Goal: Information Seeking & Learning: Compare options

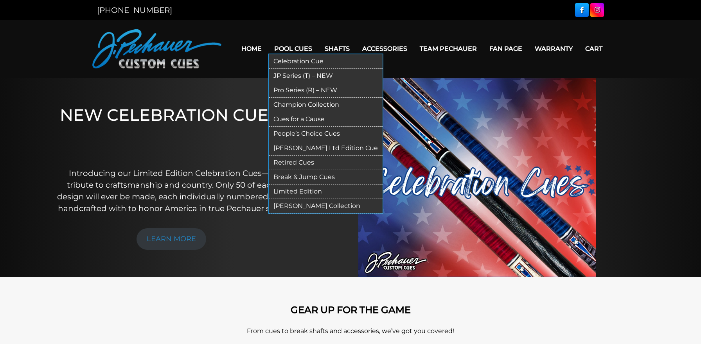
click at [283, 88] on link "Pro Series (R) – NEW" at bounding box center [326, 90] width 114 height 14
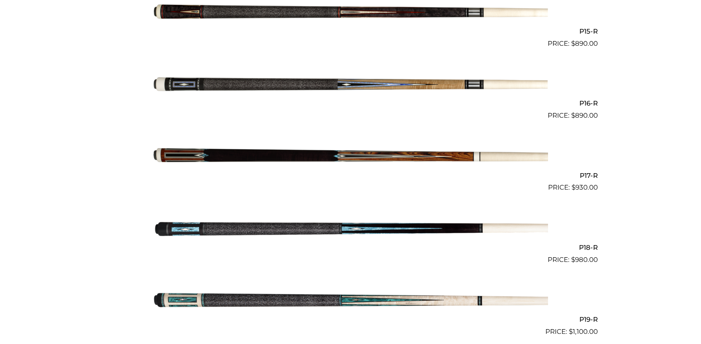
scroll to position [1289, 0]
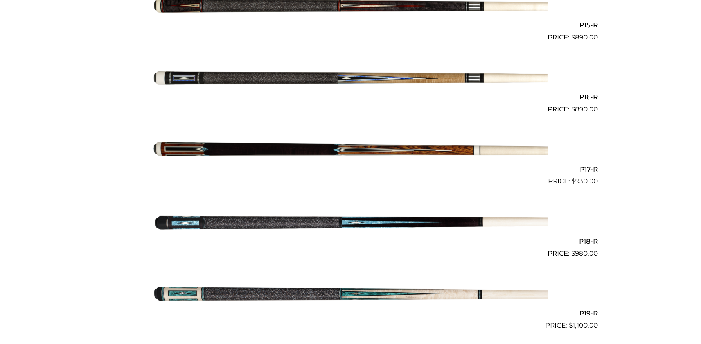
click at [313, 152] on img at bounding box center [350, 151] width 395 height 66
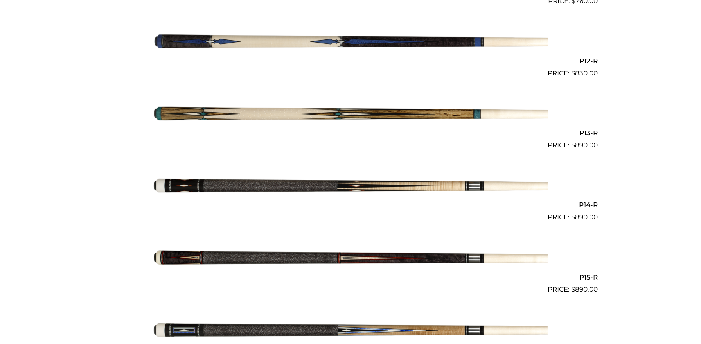
scroll to position [1036, 0]
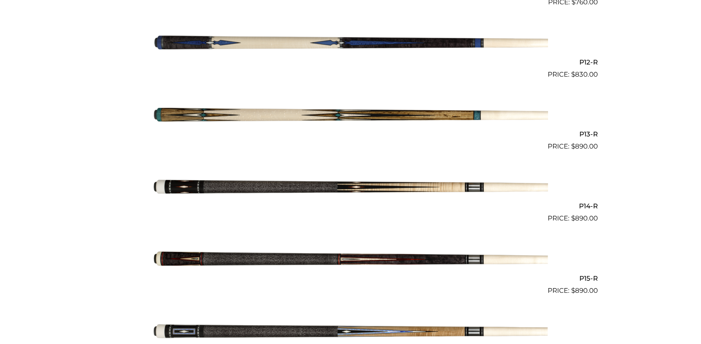
click at [248, 115] on img at bounding box center [350, 116] width 395 height 66
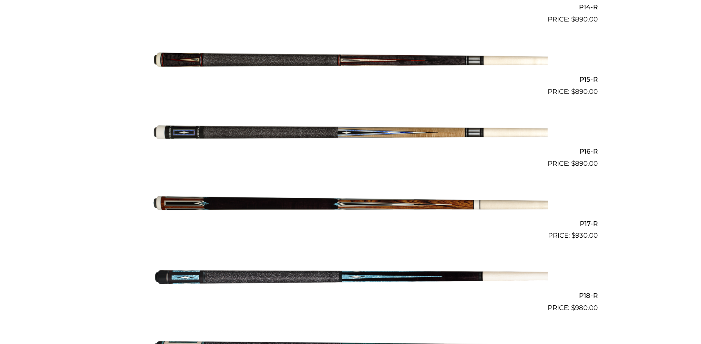
scroll to position [1235, 0]
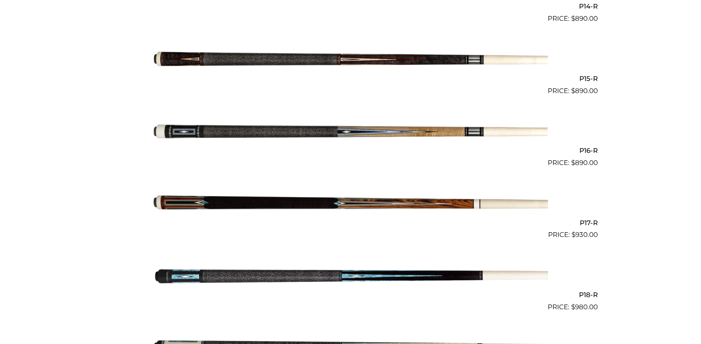
click at [211, 200] on img at bounding box center [350, 204] width 395 height 66
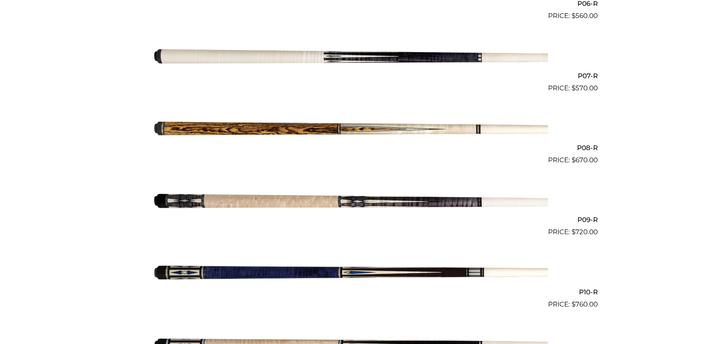
scroll to position [657, 0]
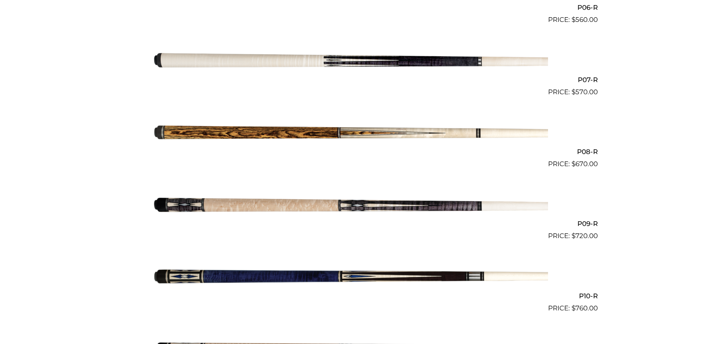
click at [223, 205] on img at bounding box center [350, 205] width 395 height 66
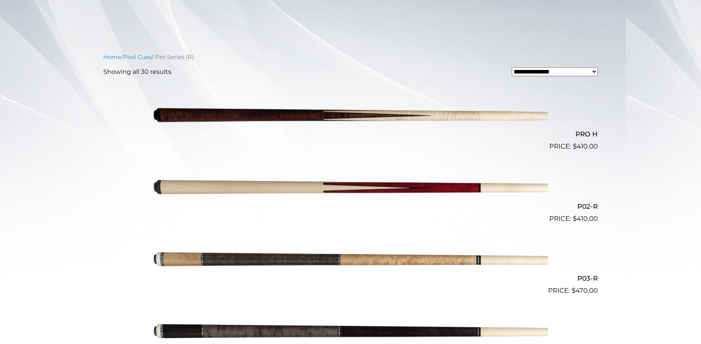
scroll to position [0, 0]
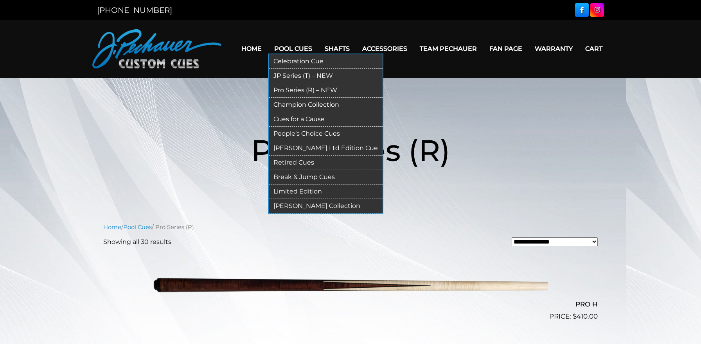
click at [278, 190] on link "Limited Edition" at bounding box center [326, 192] width 114 height 14
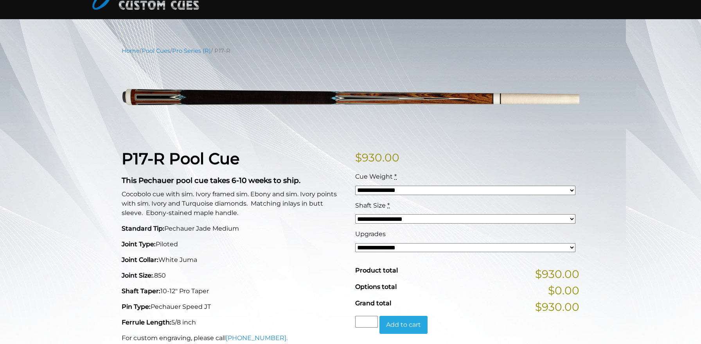
scroll to position [80, 0]
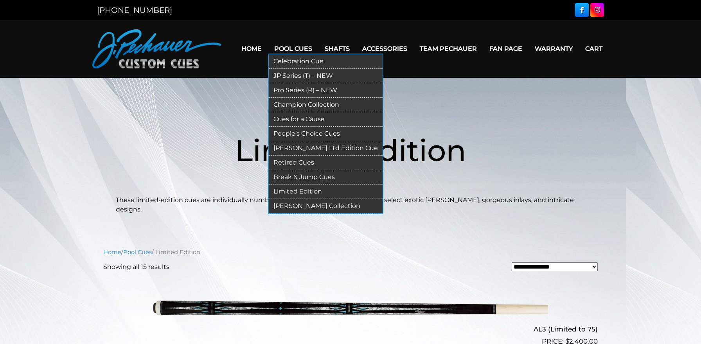
click at [291, 103] on link "Champion Collection" at bounding box center [326, 105] width 114 height 14
click at [288, 107] on link "Champion Collection" at bounding box center [326, 105] width 114 height 14
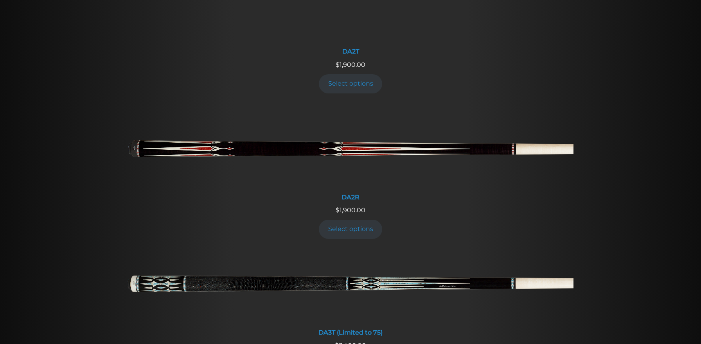
scroll to position [1221, 0]
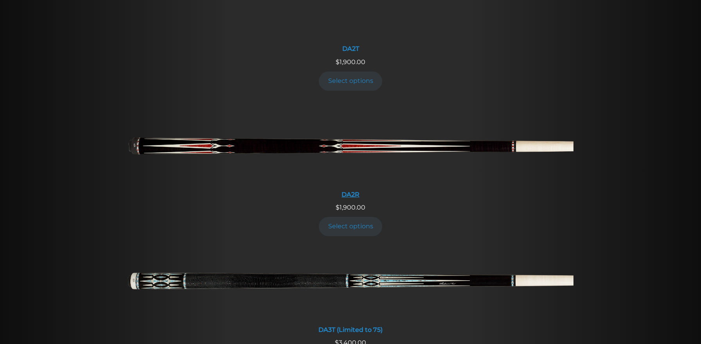
click at [337, 148] on img at bounding box center [350, 149] width 446 height 74
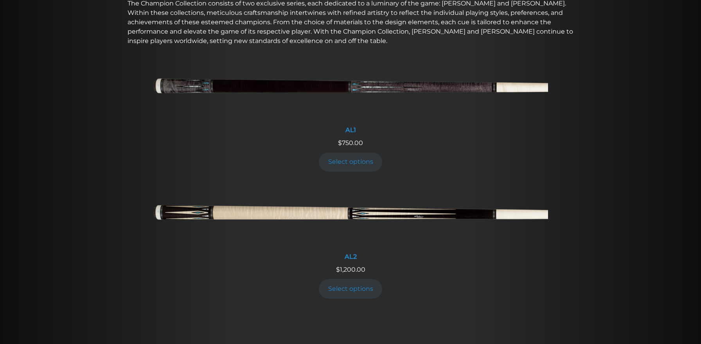
scroll to position [269, 0]
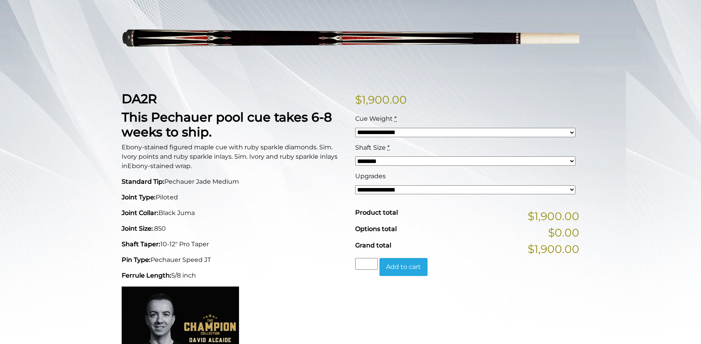
scroll to position [124, 0]
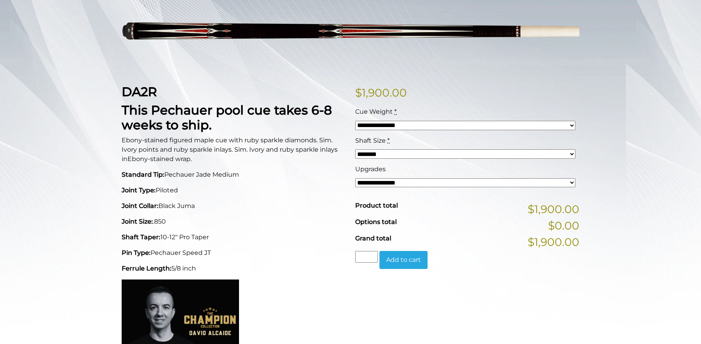
click at [375, 185] on select "**********" at bounding box center [465, 182] width 220 height 9
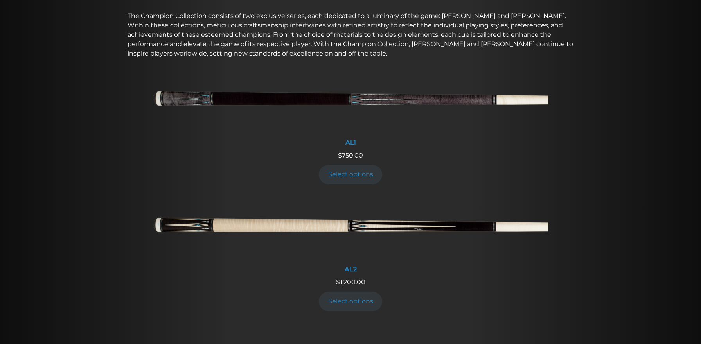
scroll to position [293, 0]
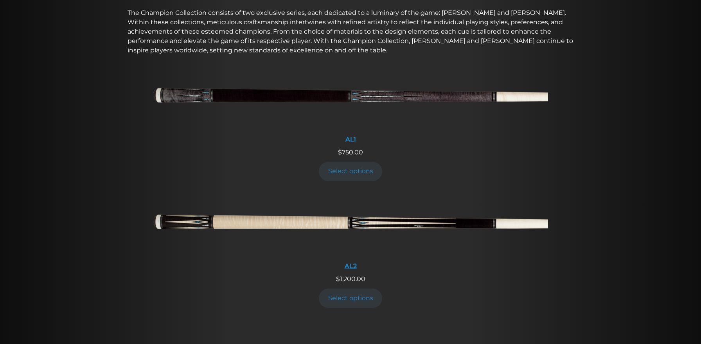
click at [321, 228] on img at bounding box center [350, 225] width 395 height 66
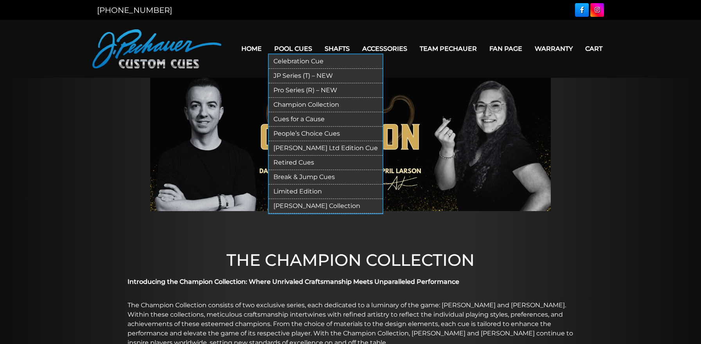
click at [298, 90] on link "Pro Series (R) – NEW" at bounding box center [326, 90] width 114 height 14
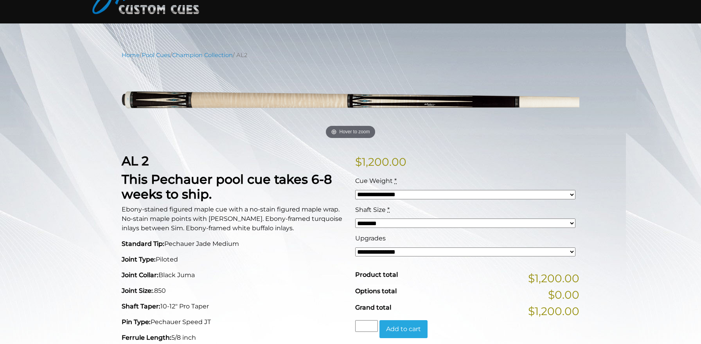
scroll to position [75, 0]
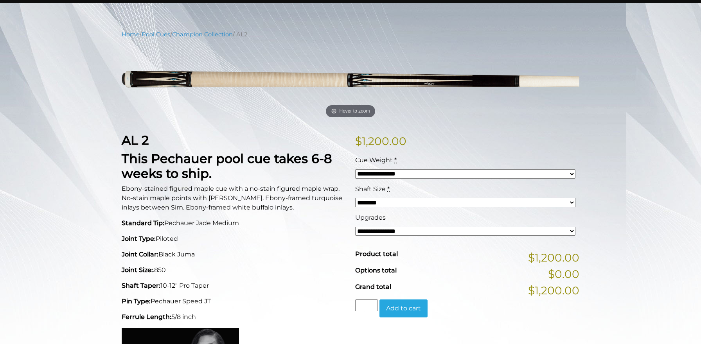
click at [371, 233] on select "**********" at bounding box center [465, 231] width 220 height 9
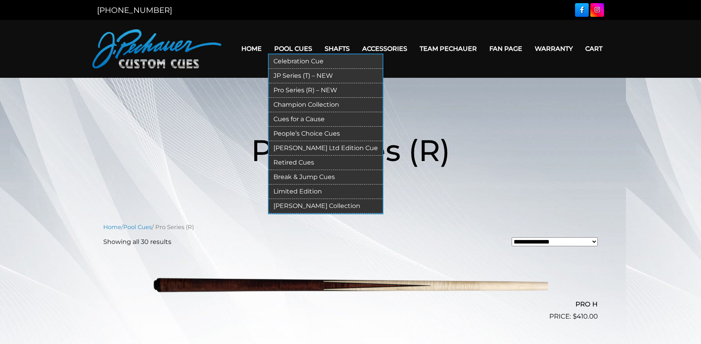
click at [284, 76] on link "JP Series (T) – NEW" at bounding box center [326, 76] width 114 height 14
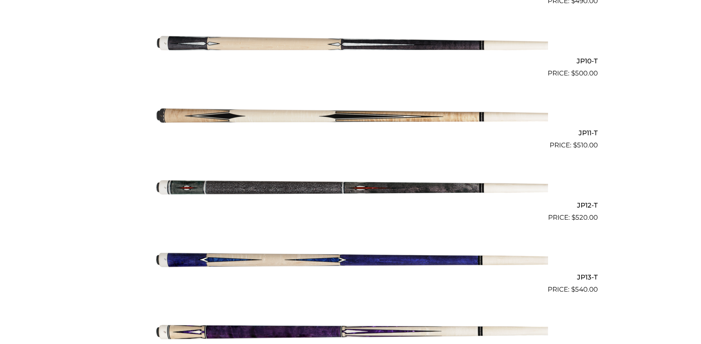
scroll to position [897, 0]
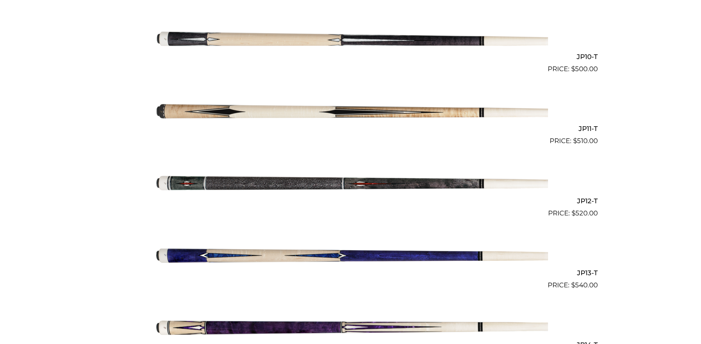
click at [314, 113] on img at bounding box center [350, 110] width 395 height 66
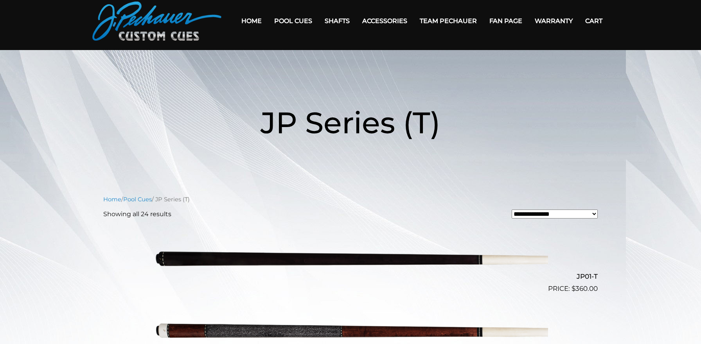
scroll to position [0, 0]
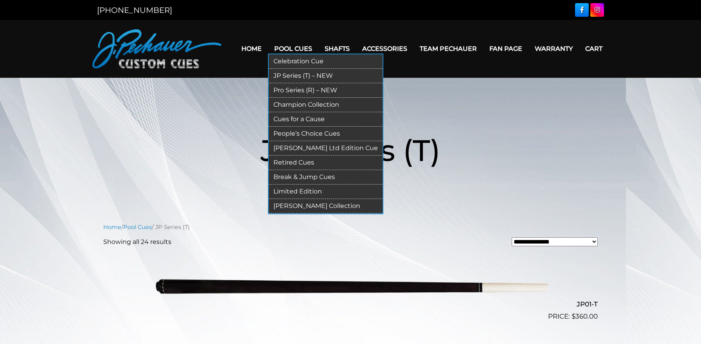
click at [306, 88] on link "Pro Series (R) – NEW" at bounding box center [326, 90] width 114 height 14
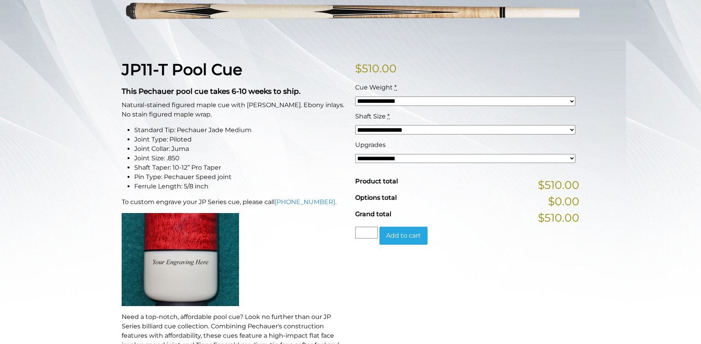
scroll to position [173, 0]
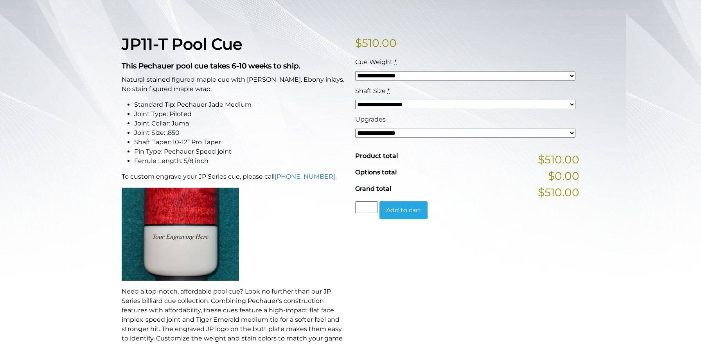
click at [380, 133] on select "**********" at bounding box center [465, 133] width 220 height 9
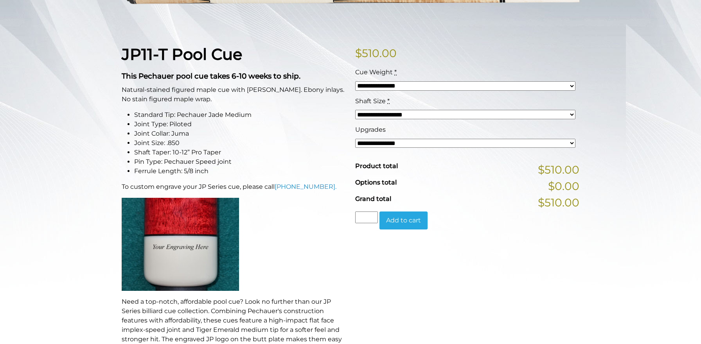
scroll to position [180, 0]
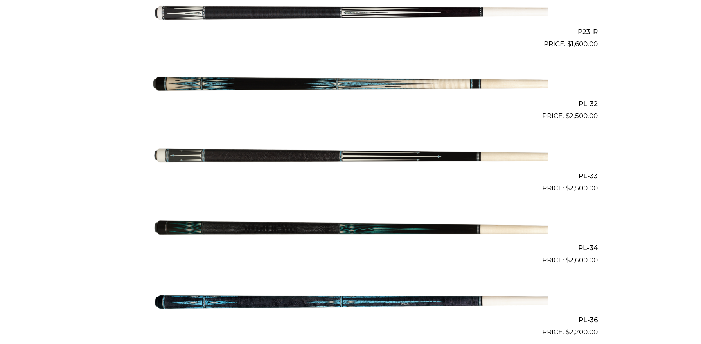
scroll to position [1860, 0]
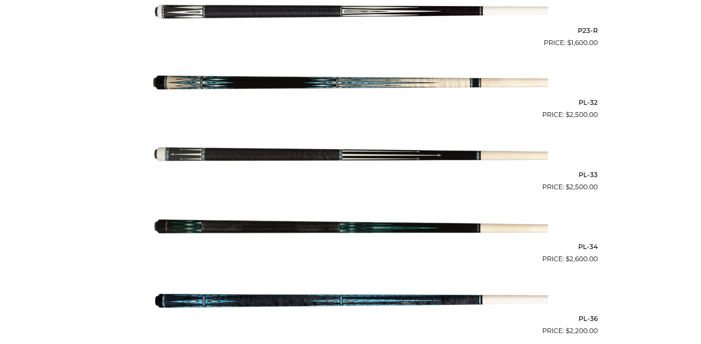
click at [280, 155] on img at bounding box center [350, 156] width 395 height 66
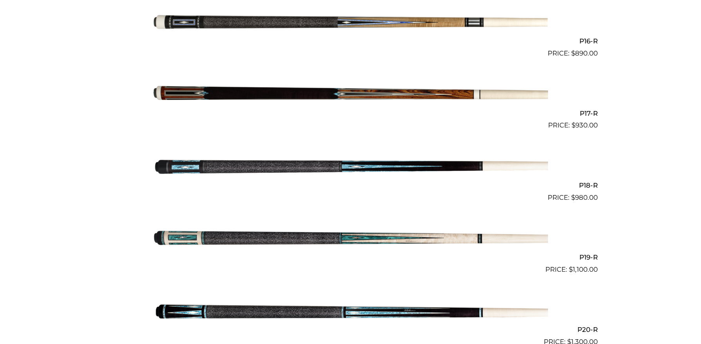
scroll to position [1334, 0]
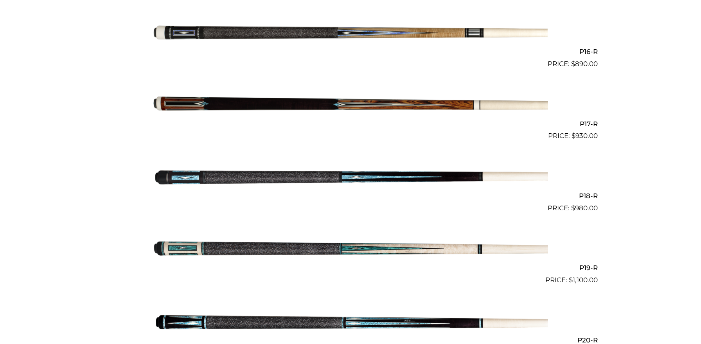
click at [214, 108] on img at bounding box center [350, 105] width 395 height 66
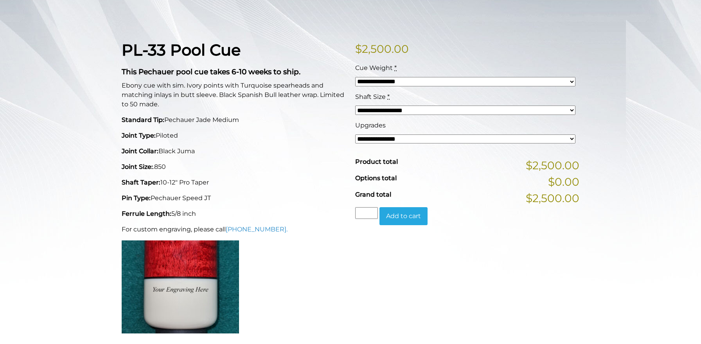
scroll to position [179, 0]
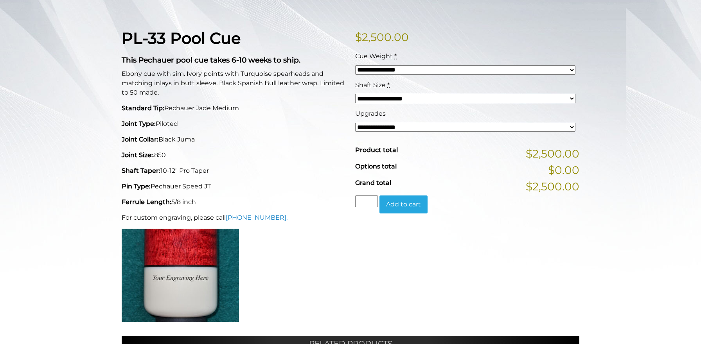
click at [375, 128] on select "**********" at bounding box center [465, 127] width 220 height 9
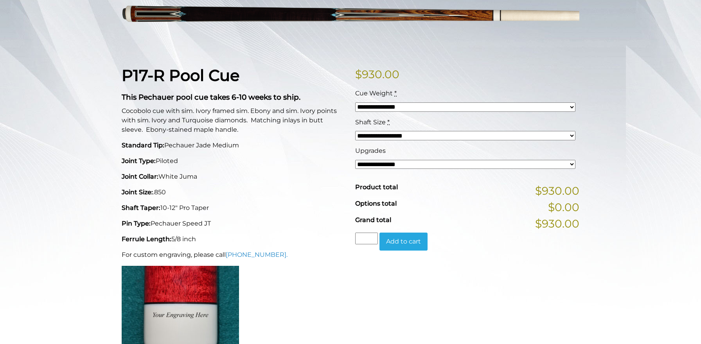
scroll to position [144, 0]
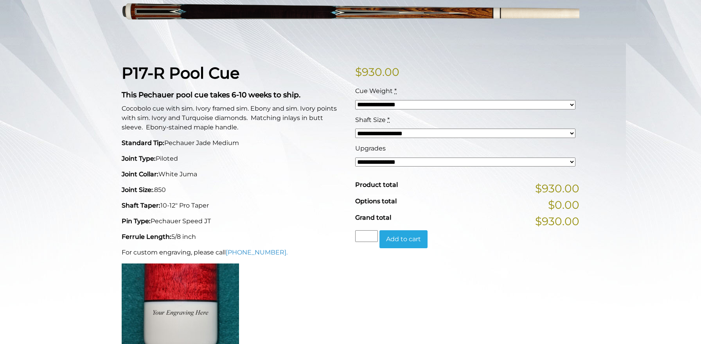
click at [363, 165] on select "**********" at bounding box center [465, 162] width 220 height 9
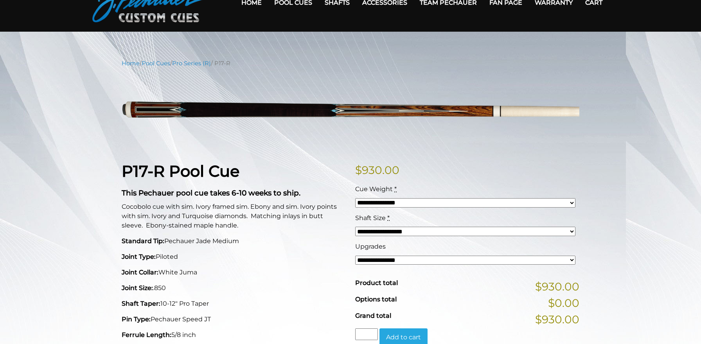
scroll to position [0, 0]
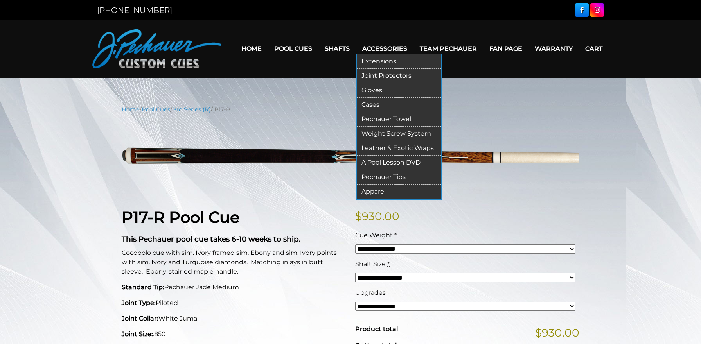
click at [366, 132] on link "Weight Screw System" at bounding box center [399, 134] width 84 height 14
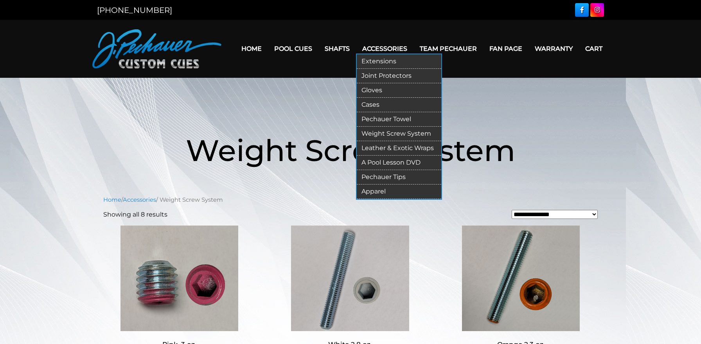
click at [371, 89] on link "Gloves" at bounding box center [399, 90] width 84 height 14
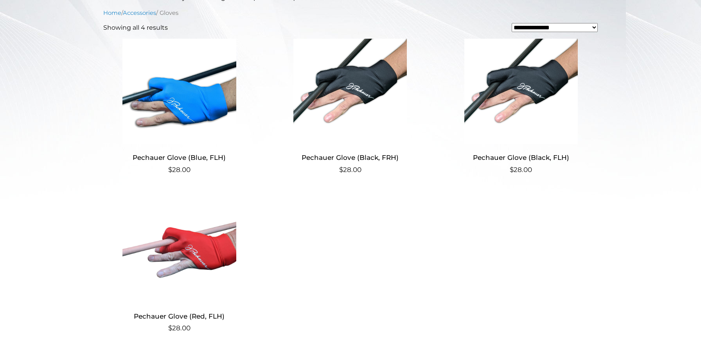
scroll to position [254, 0]
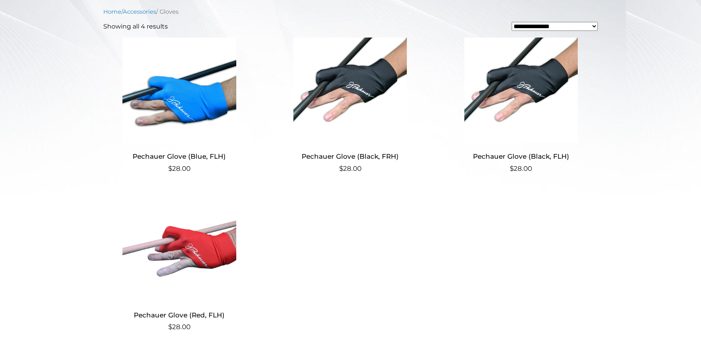
click at [360, 92] on img at bounding box center [350, 91] width 152 height 106
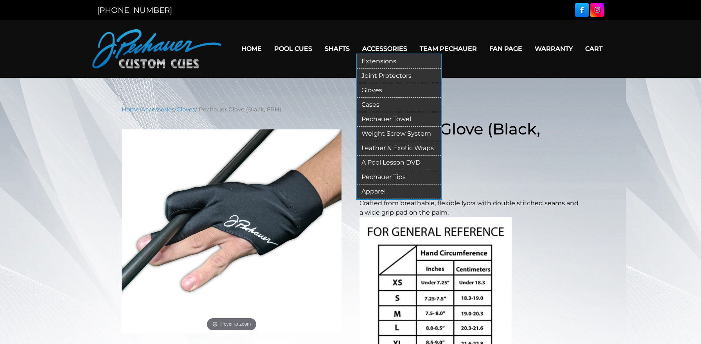
click at [365, 192] on link "Apparel" at bounding box center [399, 192] width 84 height 14
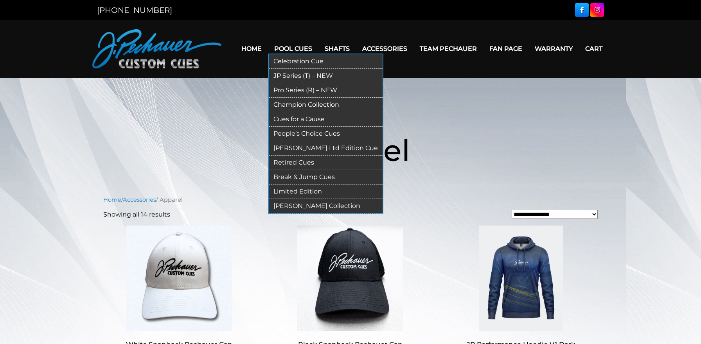
click at [282, 208] on link "[PERSON_NAME] Collection" at bounding box center [326, 206] width 114 height 14
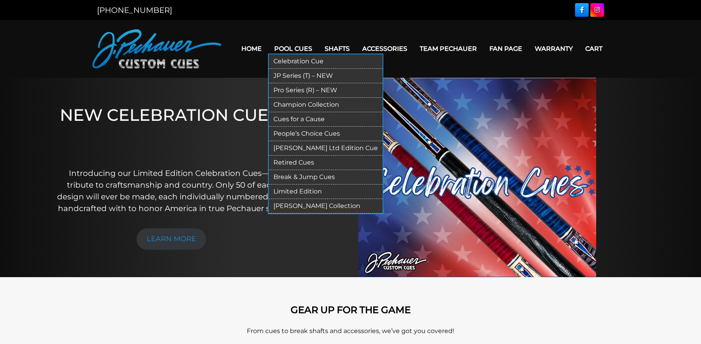
click at [299, 86] on link "Pro Series (R) – NEW" at bounding box center [326, 90] width 114 height 14
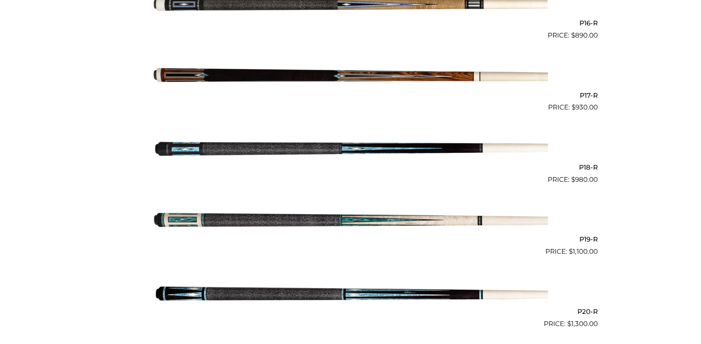
scroll to position [1399, 0]
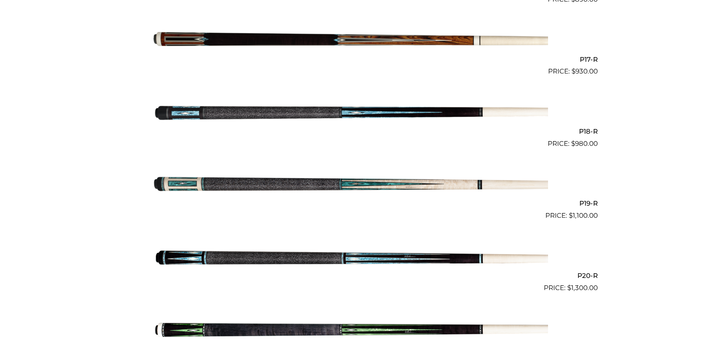
click at [327, 37] on img at bounding box center [350, 41] width 395 height 66
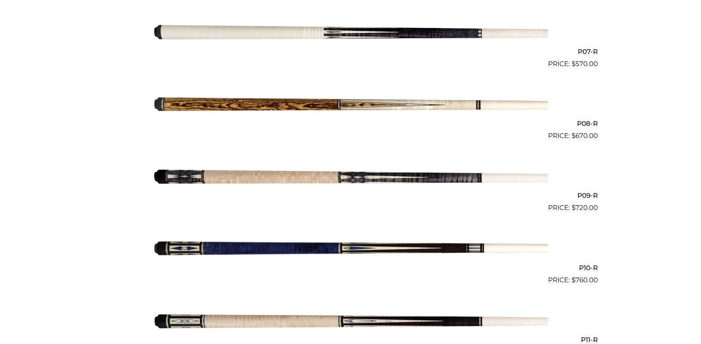
scroll to position [674, 0]
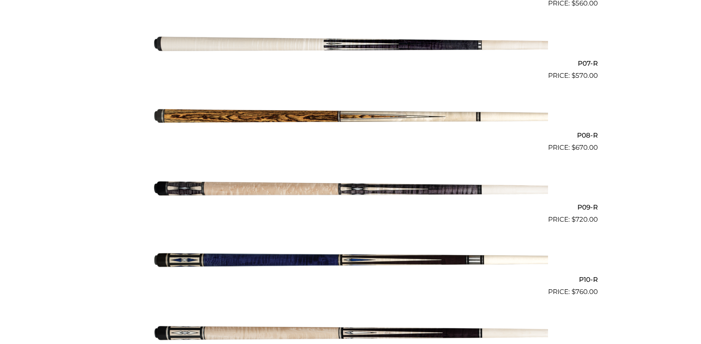
click at [302, 46] on img at bounding box center [350, 45] width 395 height 66
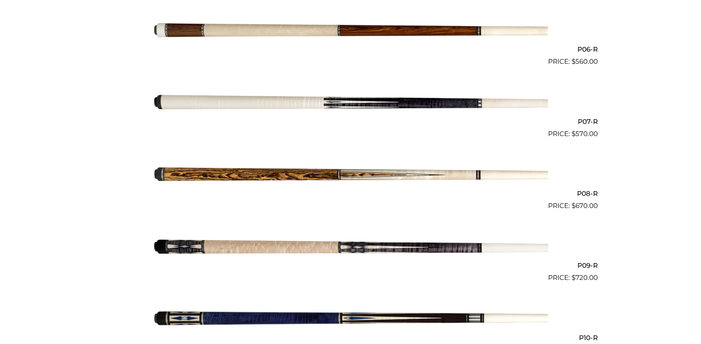
scroll to position [596, 0]
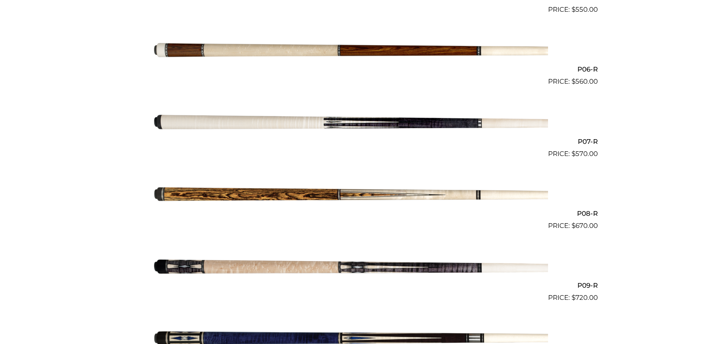
click at [318, 46] on img at bounding box center [350, 51] width 395 height 66
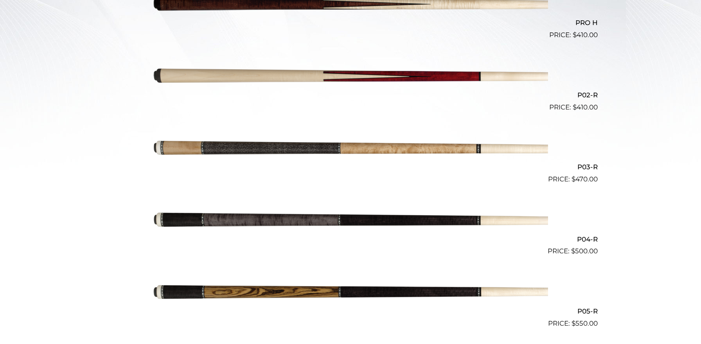
scroll to position [256, 0]
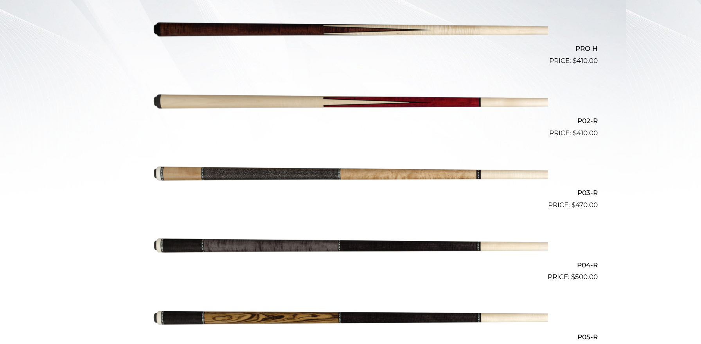
click at [300, 100] on img at bounding box center [350, 102] width 395 height 66
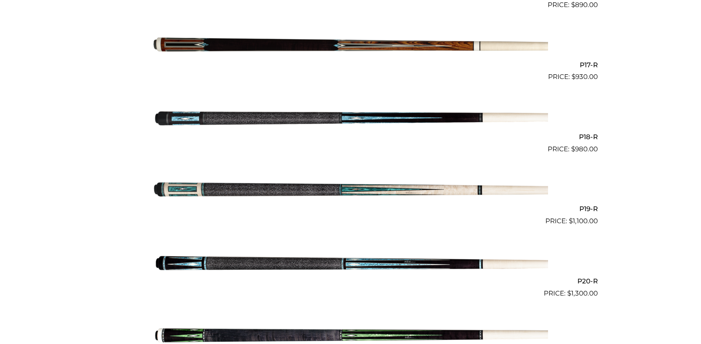
scroll to position [1392, 0]
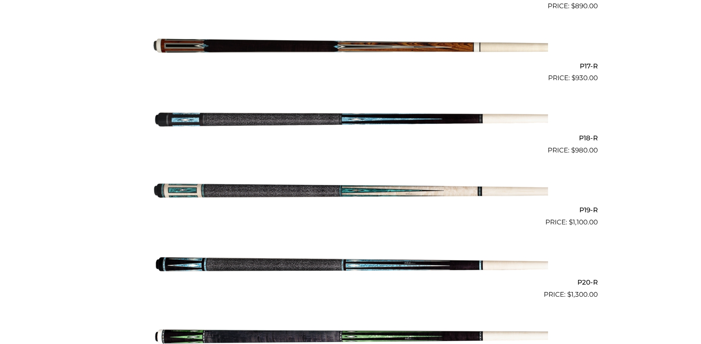
click at [281, 47] on img at bounding box center [350, 47] width 395 height 66
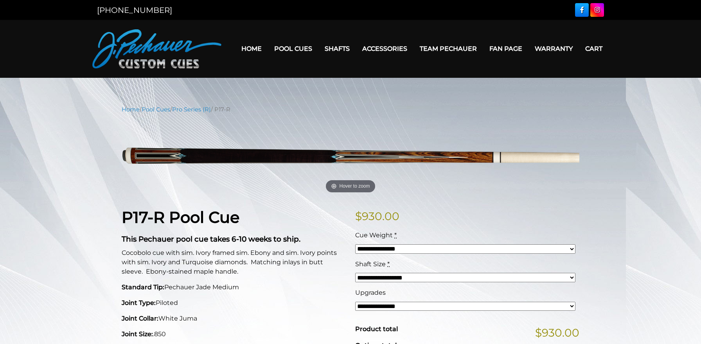
click at [508, 47] on link "Fan Page" at bounding box center [505, 49] width 45 height 20
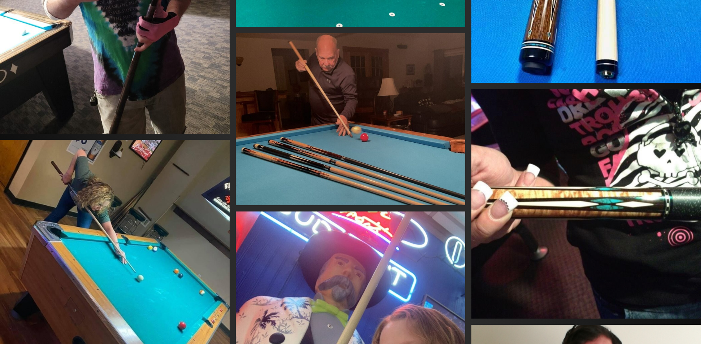
scroll to position [9976, 0]
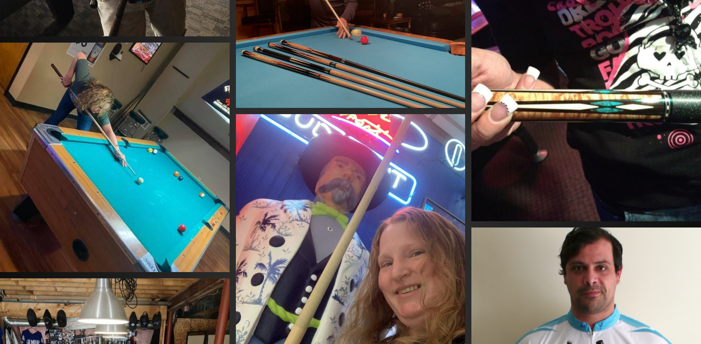
click at [546, 109] on img at bounding box center [586, 107] width 230 height 230
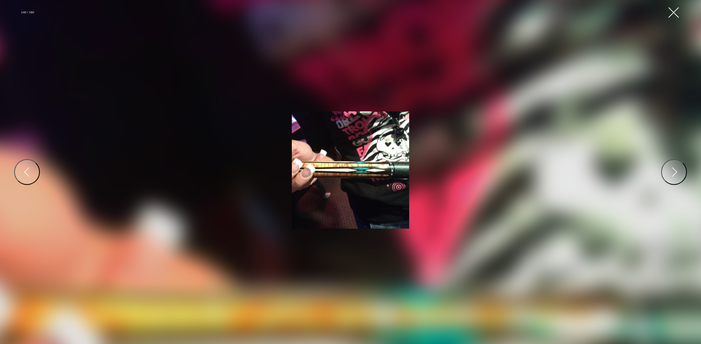
click at [672, 9] on button "Close Gallery" at bounding box center [673, 12] width 14 height 14
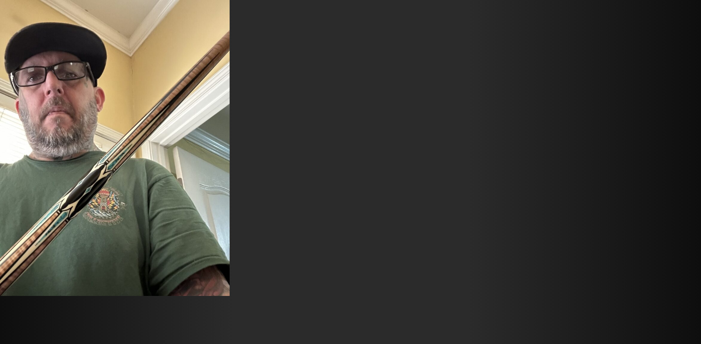
scroll to position [5324, 0]
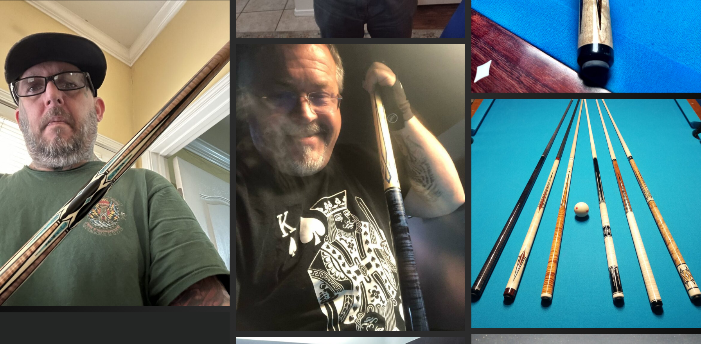
click at [154, 145] on img at bounding box center [115, 153] width 230 height 306
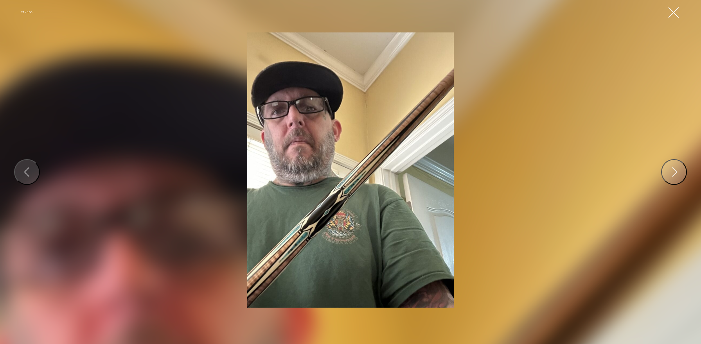
click at [672, 15] on button "Close Gallery" at bounding box center [673, 12] width 14 height 14
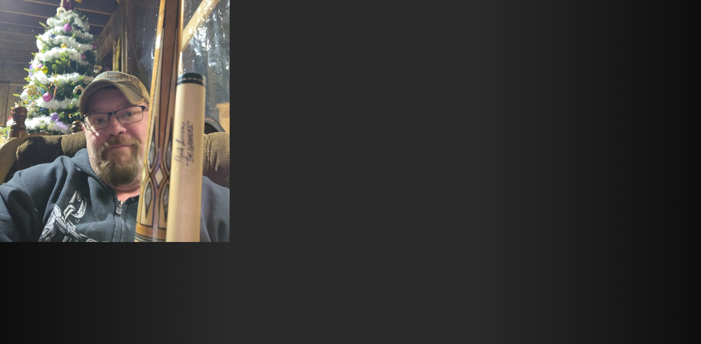
scroll to position [7351, 0]
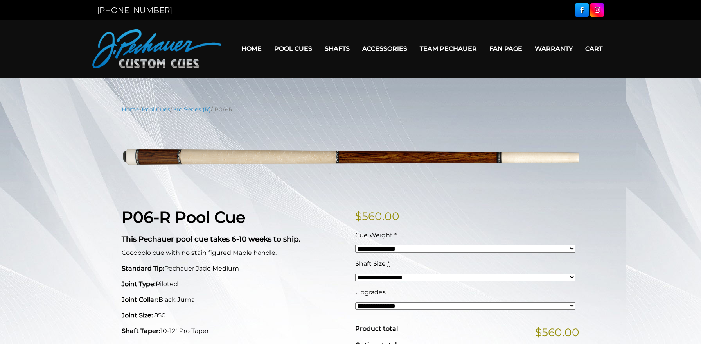
click at [304, 49] on link "Pool Cues" at bounding box center [293, 49] width 50 height 20
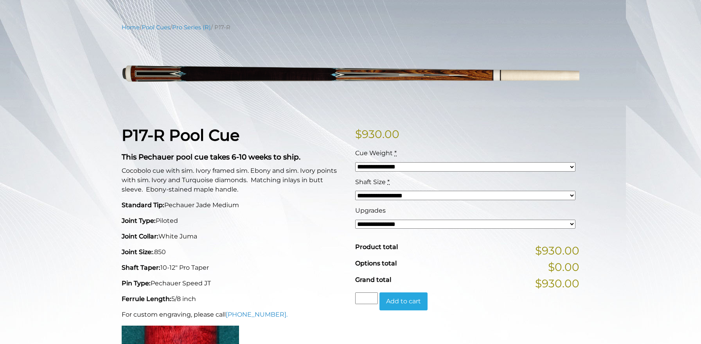
scroll to position [84, 0]
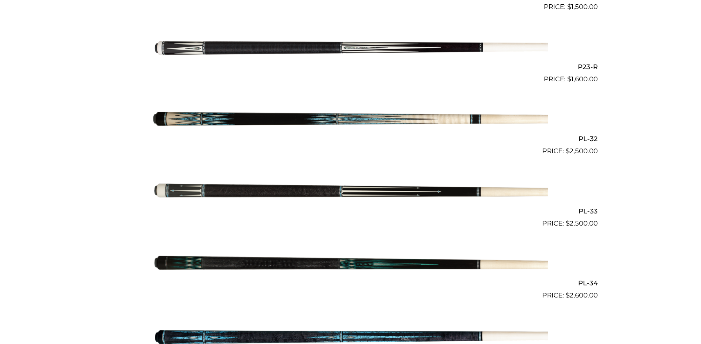
scroll to position [1825, 0]
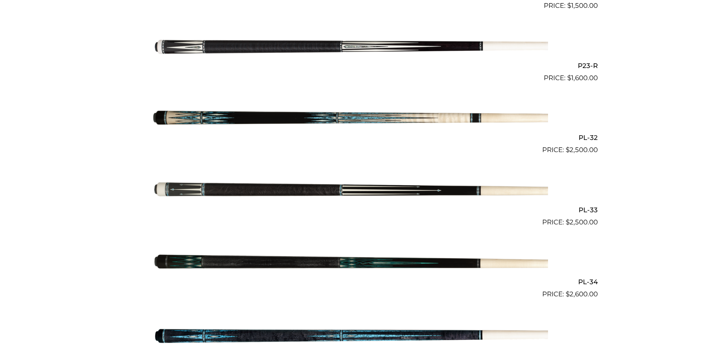
click at [227, 118] on img at bounding box center [350, 119] width 395 height 66
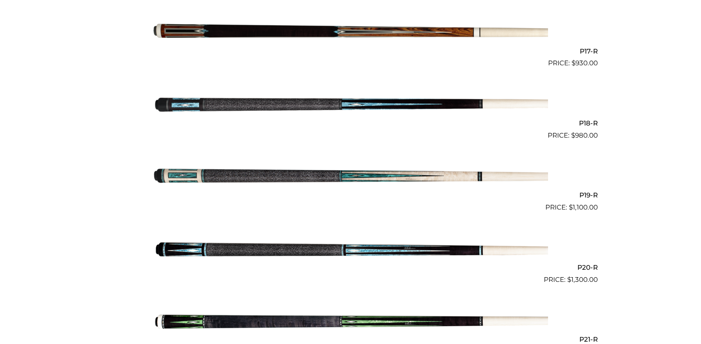
scroll to position [1400, 0]
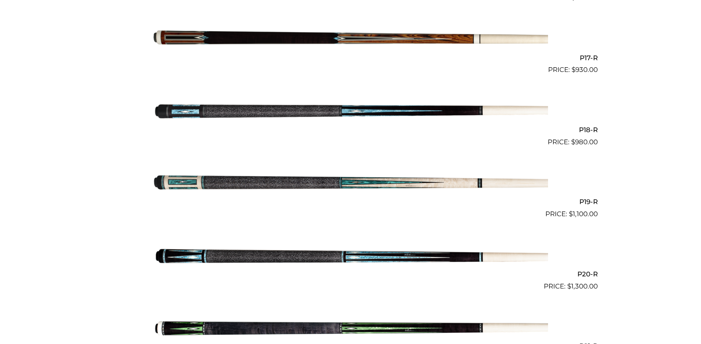
click at [230, 41] on img at bounding box center [350, 39] width 395 height 66
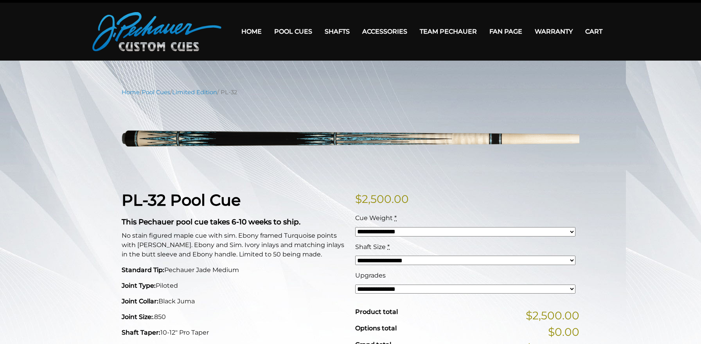
scroll to position [29, 0]
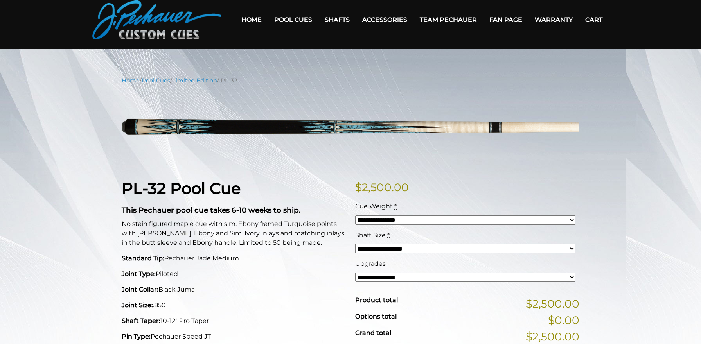
click at [362, 278] on select "**********" at bounding box center [465, 277] width 220 height 9
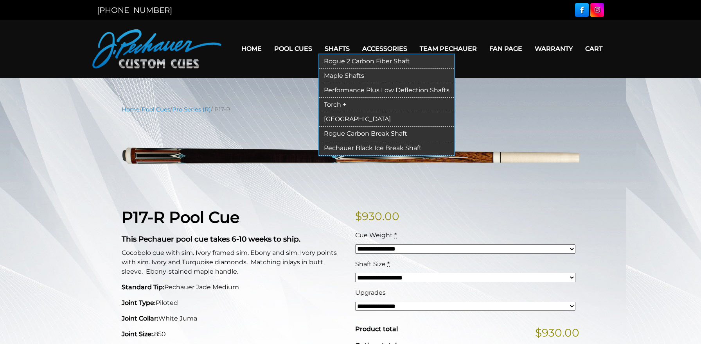
click at [331, 106] on link "Torch +" at bounding box center [386, 105] width 135 height 14
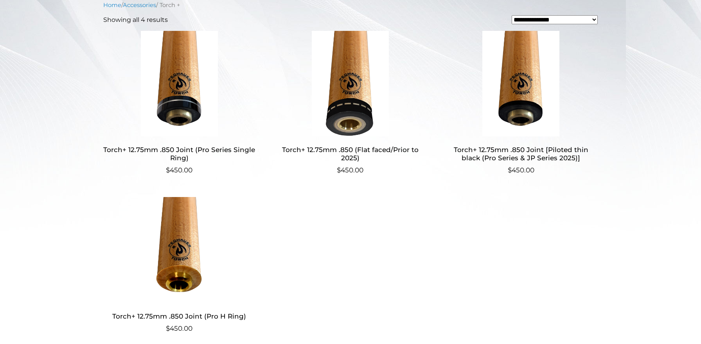
scroll to position [220, 0]
click at [485, 160] on h2 "Torch+ 12.75mm .850 Joint [Piloted thin black (Pro Series & JP Series 2025)]" at bounding box center [521, 153] width 152 height 23
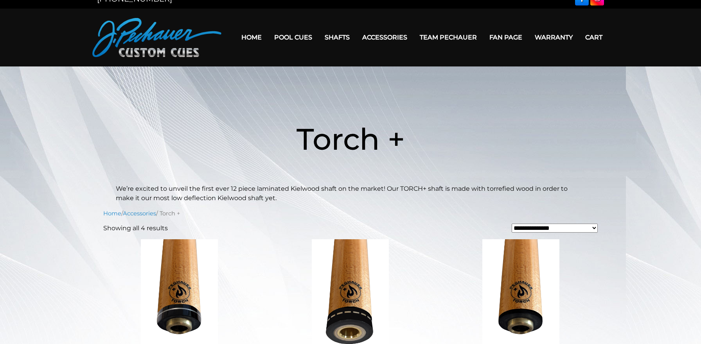
scroll to position [0, 0]
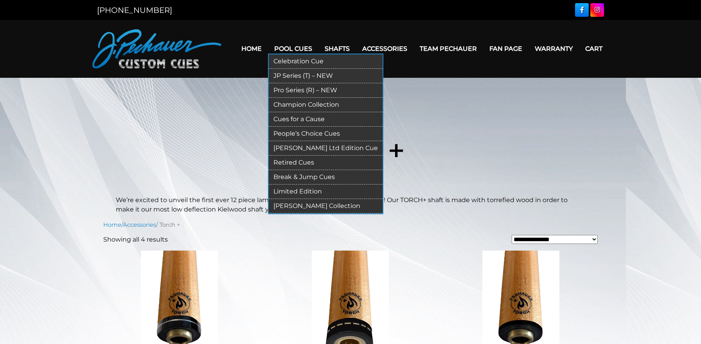
click at [292, 134] on link "People’s Choice Cues" at bounding box center [326, 134] width 114 height 14
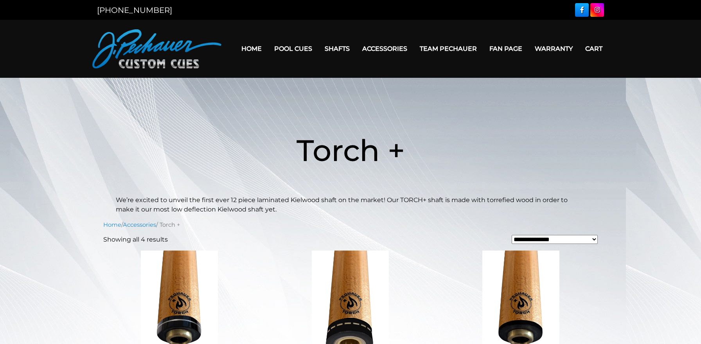
click at [256, 48] on link "Home" at bounding box center [251, 49] width 33 height 20
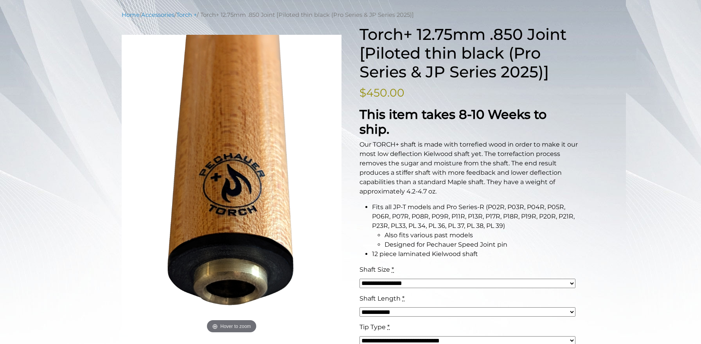
scroll to position [95, 0]
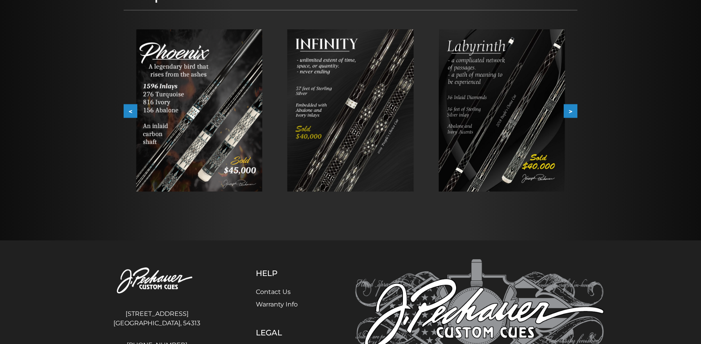
scroll to position [131, 0]
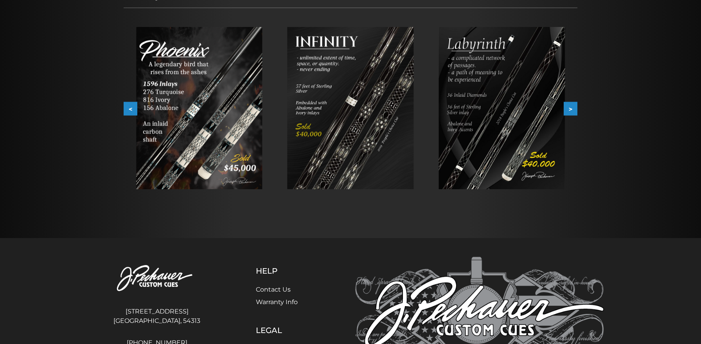
click at [206, 102] on img at bounding box center [199, 108] width 126 height 162
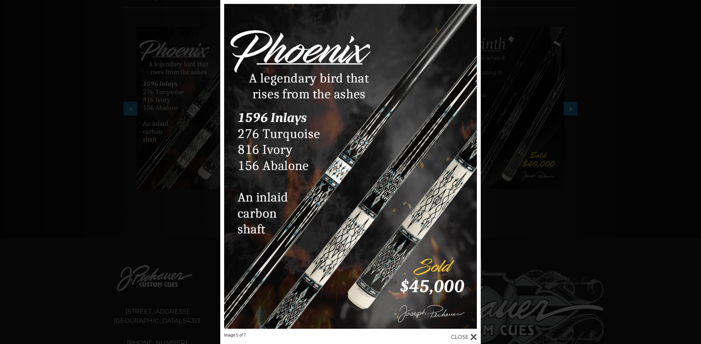
click at [537, 130] on div "Image 5 of 7" at bounding box center [350, 172] width 701 height 344
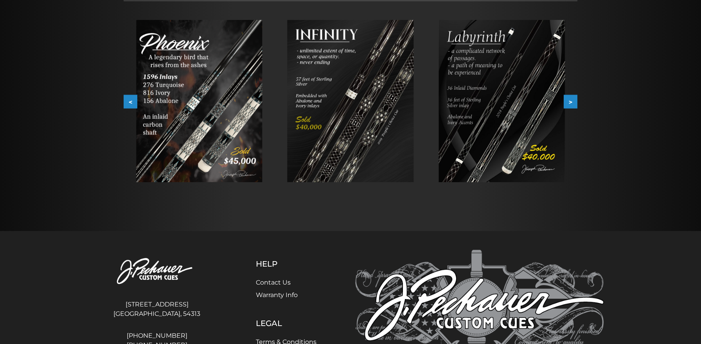
scroll to position [136, 0]
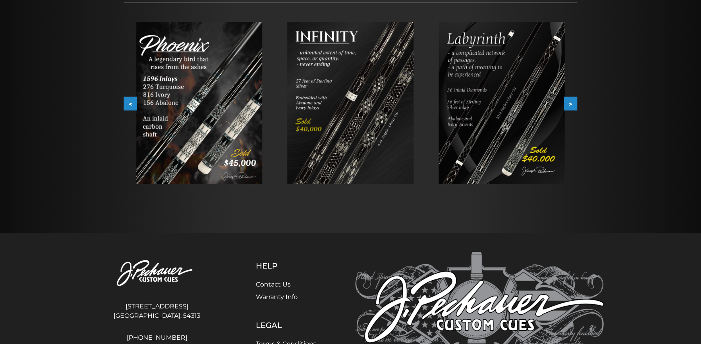
click at [570, 106] on button ">" at bounding box center [571, 104] width 14 height 14
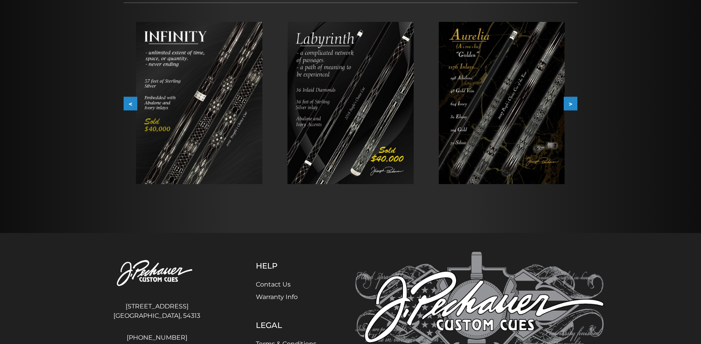
click at [570, 106] on button ">" at bounding box center [571, 104] width 14 height 14
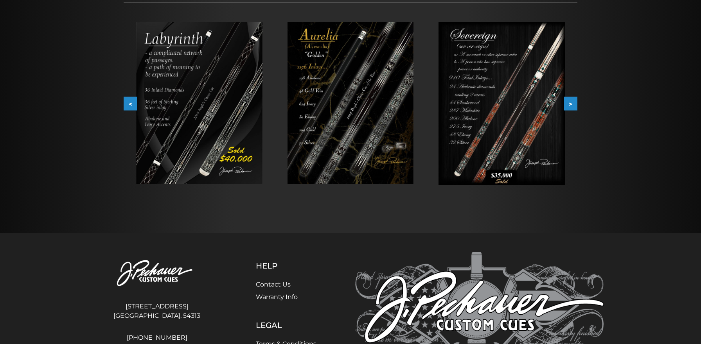
click at [570, 106] on button ">" at bounding box center [571, 104] width 14 height 14
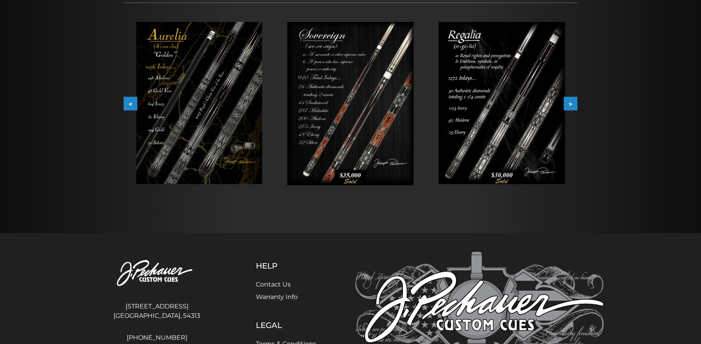
click at [570, 106] on button ">" at bounding box center [571, 104] width 14 height 14
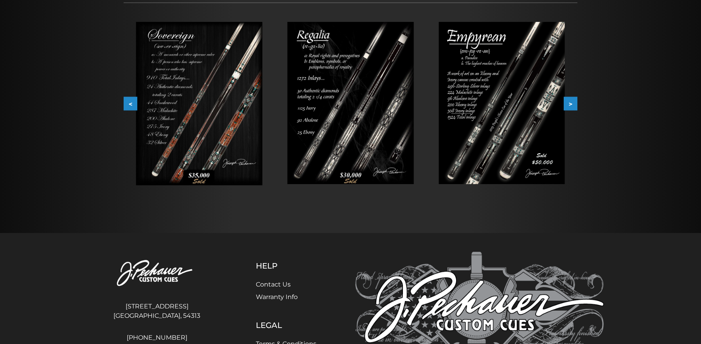
click at [570, 106] on button ">" at bounding box center [571, 104] width 14 height 14
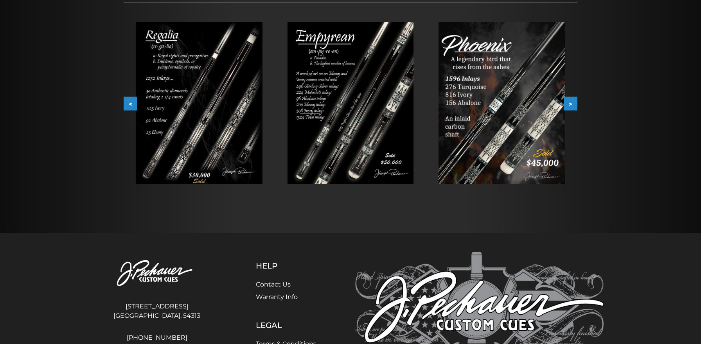
click at [315, 103] on img at bounding box center [350, 103] width 126 height 162
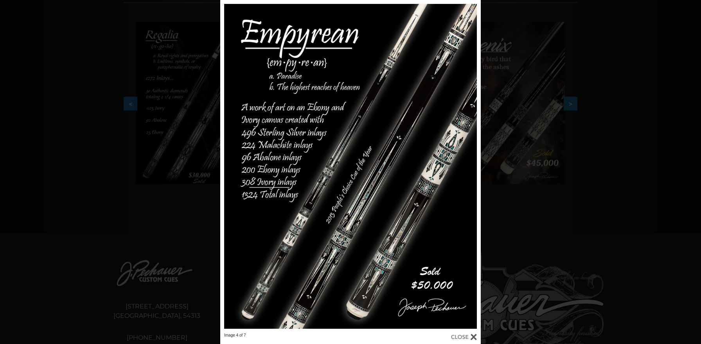
click at [117, 142] on div "Image 4 of 7" at bounding box center [350, 172] width 701 height 344
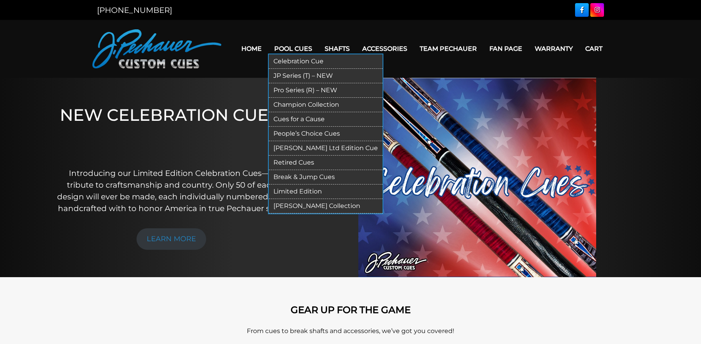
click at [295, 93] on link "Pro Series (R) – NEW" at bounding box center [326, 90] width 114 height 14
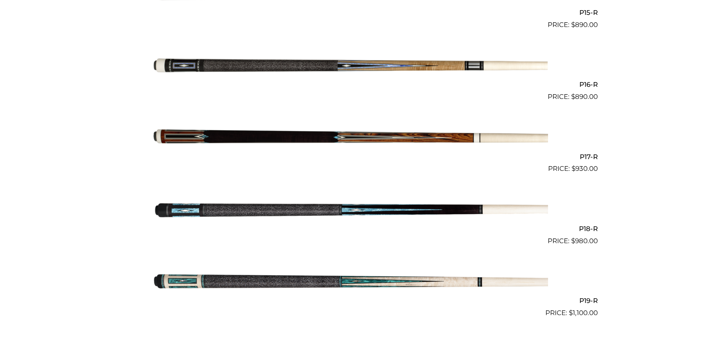
scroll to position [1304, 0]
